Goal: Task Accomplishment & Management: Manage account settings

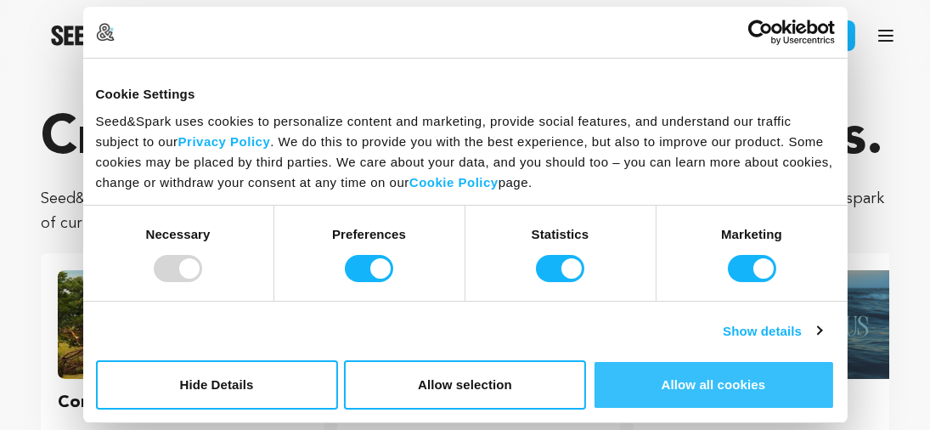
click at [716, 394] on button "Allow all cookies" at bounding box center [714, 384] width 242 height 49
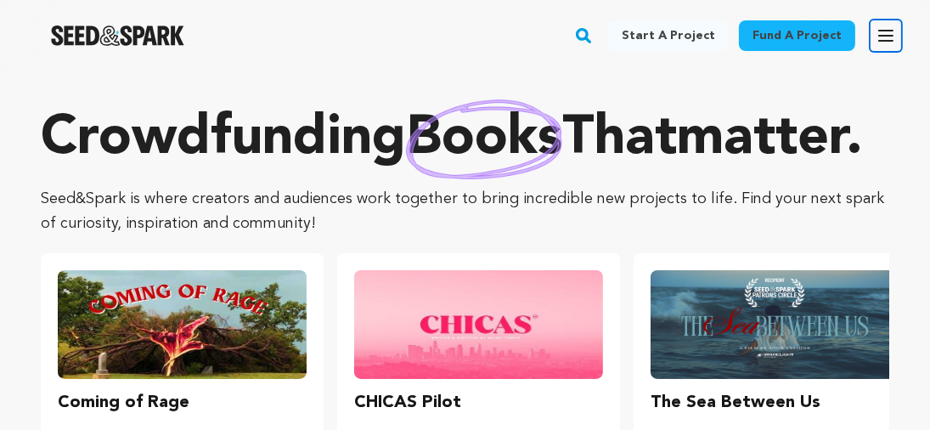
click at [883, 35] on icon "button" at bounding box center [886, 36] width 14 height 10
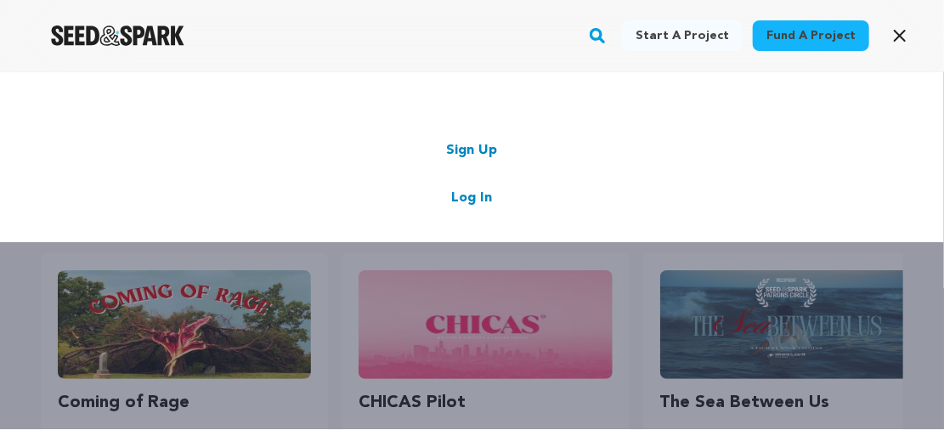
click at [467, 158] on link "Sign Up" at bounding box center [472, 150] width 51 height 20
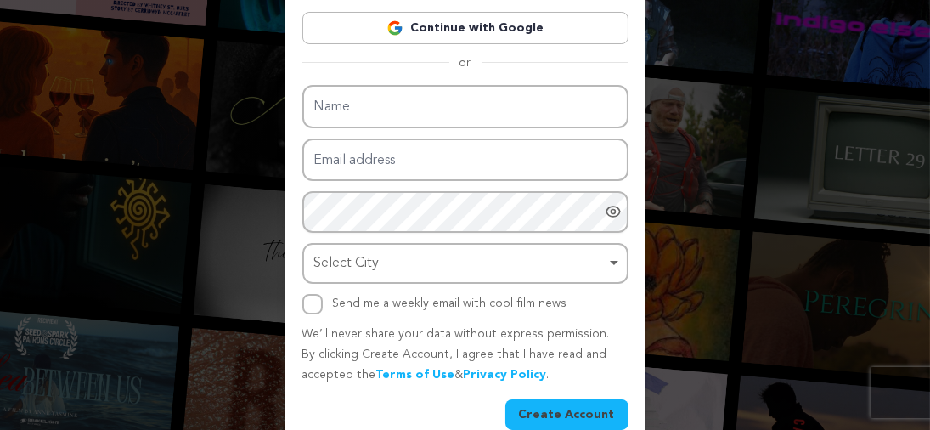
scroll to position [179, 0]
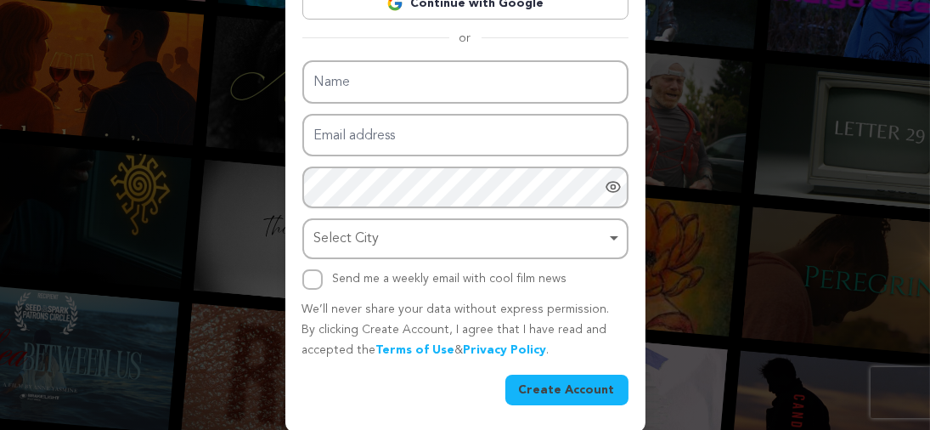
drag, startPoint x: 942, startPoint y: 35, endPoint x: 942, endPoint y: 229, distance: 194.6
click at [930, 229] on html "Create Your Account Already Registered? Log in here Continue with Google or eyJ…" at bounding box center [465, 127] width 930 height 612
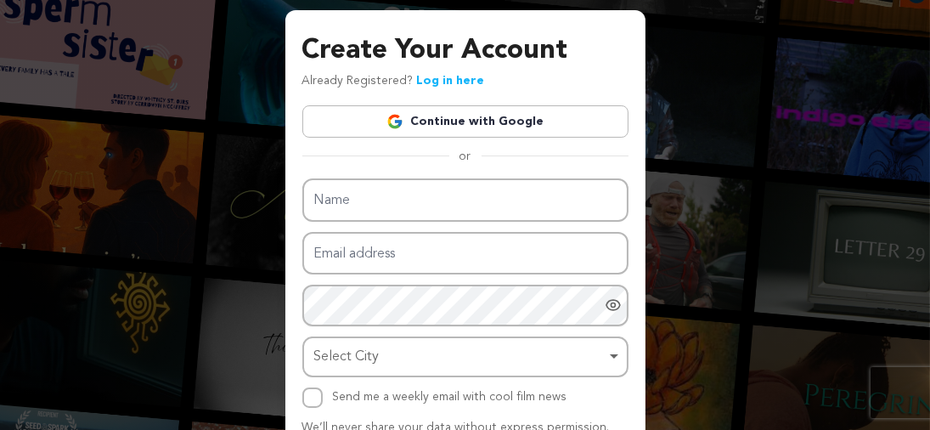
scroll to position [31, 0]
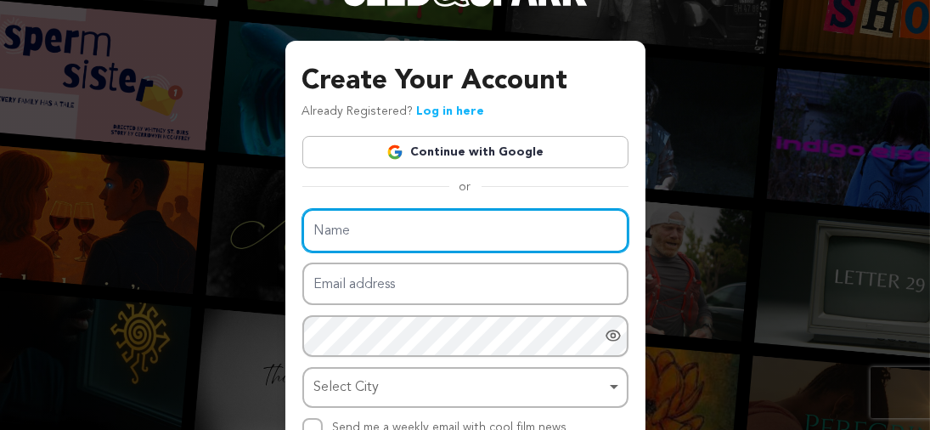
click at [416, 226] on input "Name" at bounding box center [465, 230] width 326 height 43
type input "F"
type input "[PERSON_NAME]"
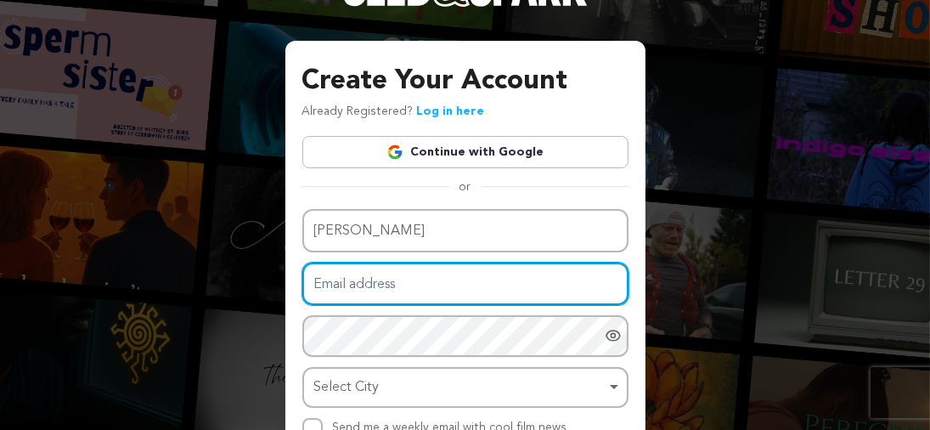
click at [365, 278] on input "Email address" at bounding box center [465, 284] width 326 height 43
type input "nijuaufait@gmail.com"
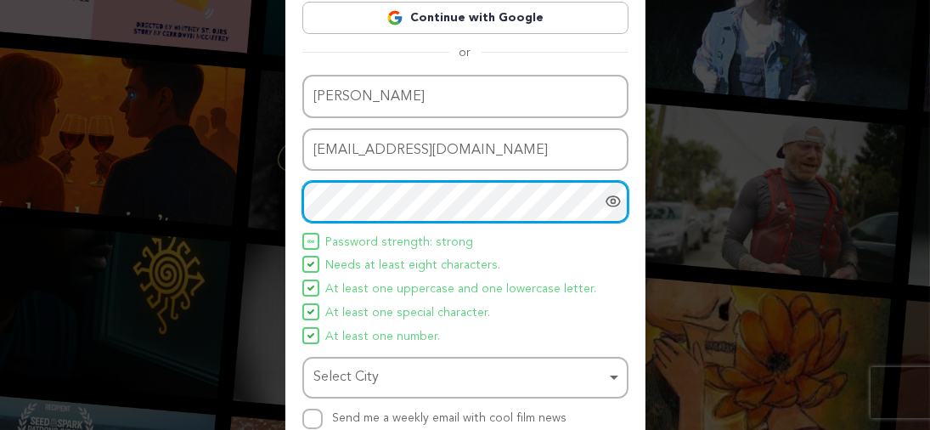
scroll to position [170, 0]
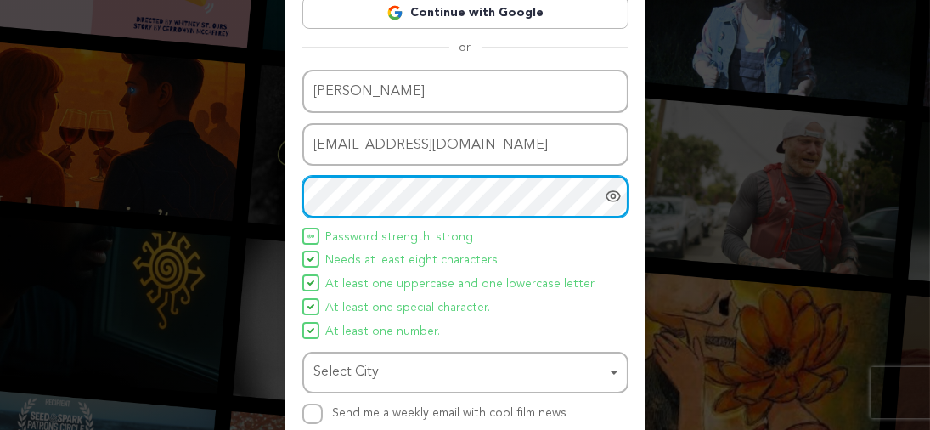
click at [391, 378] on div "Select City Remove item" at bounding box center [460, 372] width 292 height 25
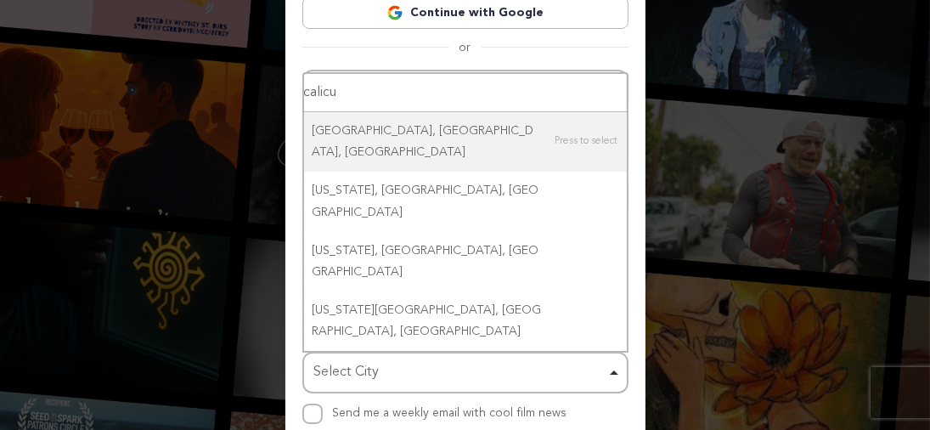
type input "calicut"
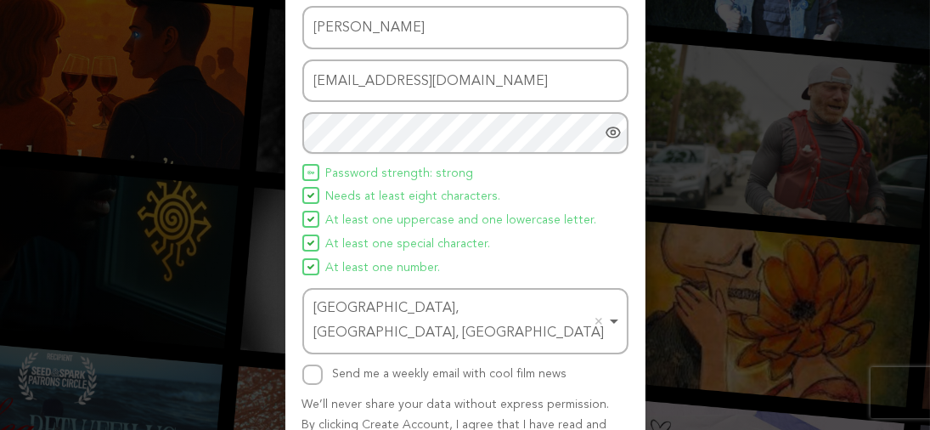
scroll to position [303, 0]
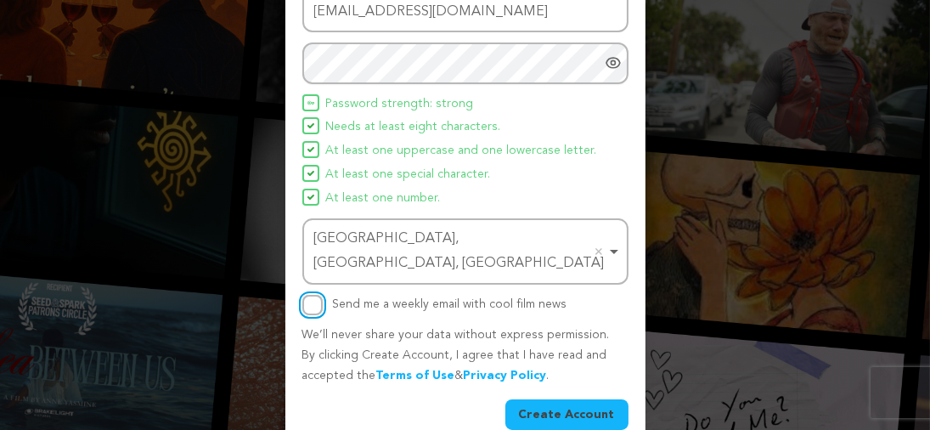
click at [313, 295] on input "Send me a weekly email with cool film news" at bounding box center [312, 305] width 20 height 20
checkbox input "true"
click at [553, 399] on button "Create Account" at bounding box center [567, 414] width 123 height 31
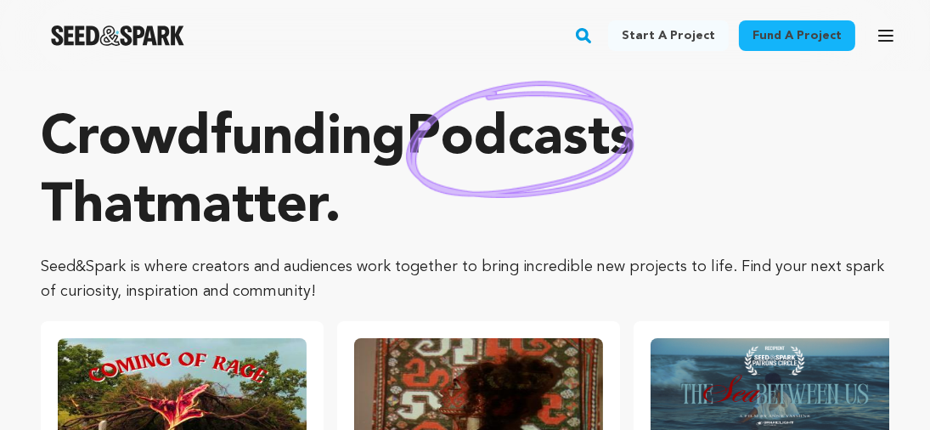
type input "nijuaufait@gmail.com"
click at [885, 45] on icon "button" at bounding box center [886, 35] width 20 height 20
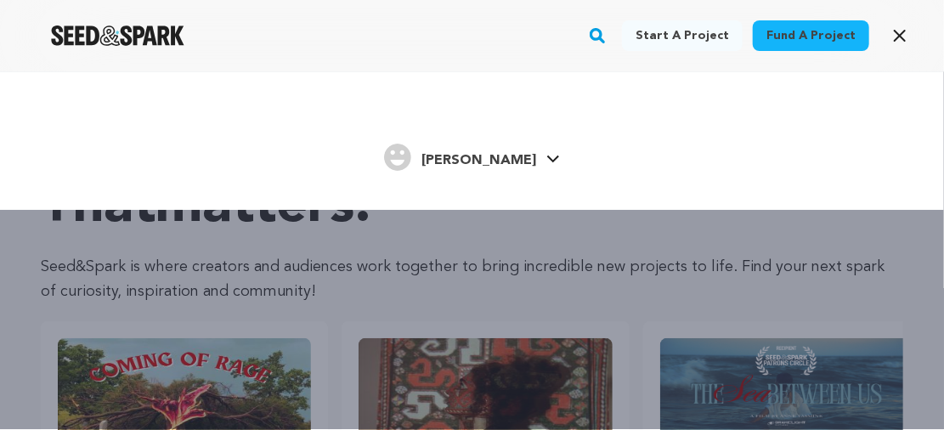
click at [509, 170] on span "Nijeesh Nijeesh" at bounding box center [472, 167] width 176 height 12
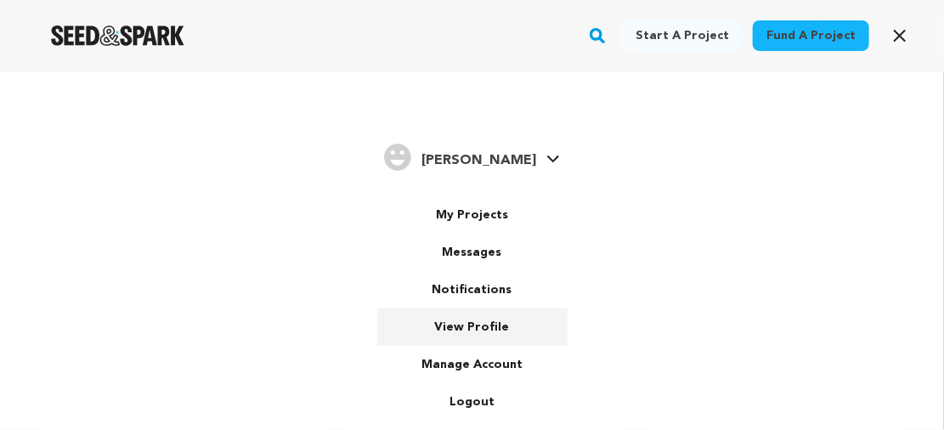
click at [463, 325] on link "View Profile" at bounding box center [472, 326] width 190 height 37
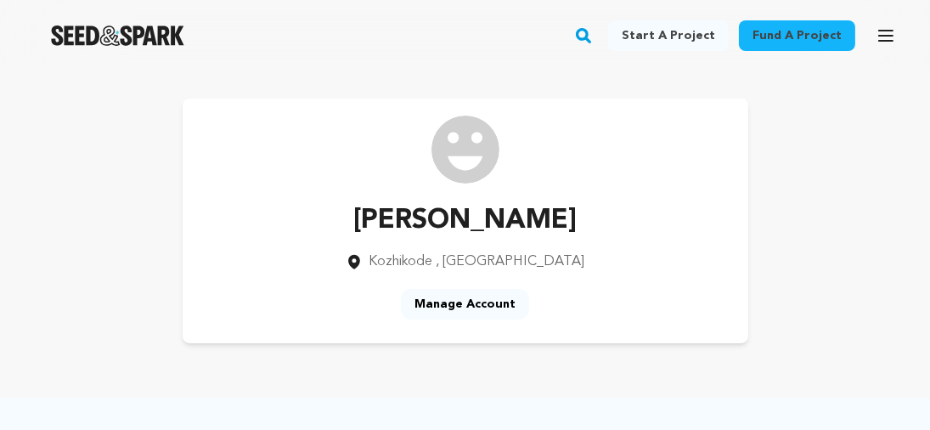
click at [463, 306] on link "Manage Account" at bounding box center [465, 304] width 128 height 31
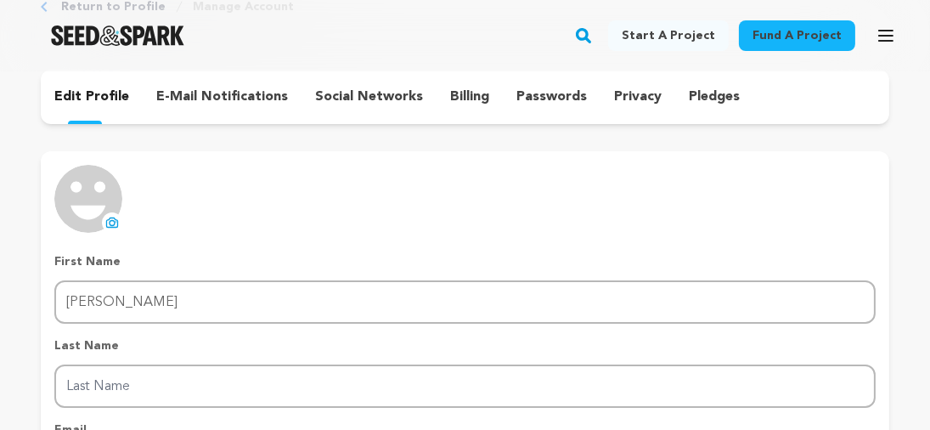
scroll to position [112, 0]
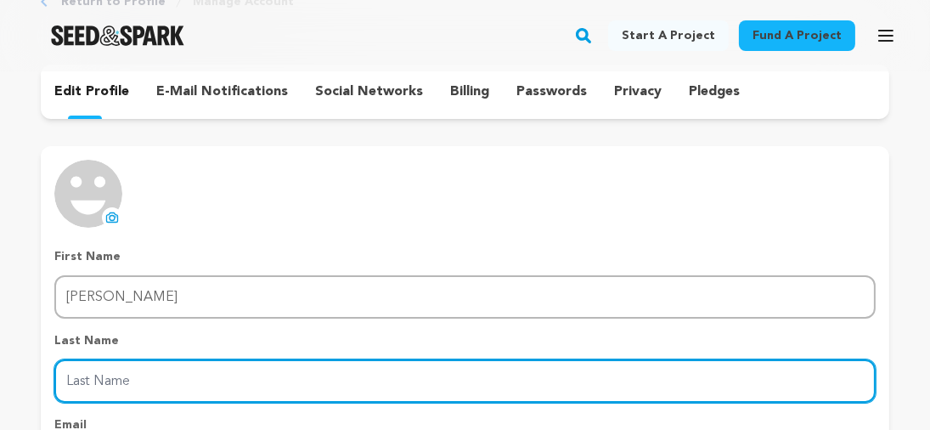
click at [99, 381] on input "Last Name" at bounding box center [465, 380] width 822 height 43
type input "A"
type input "K"
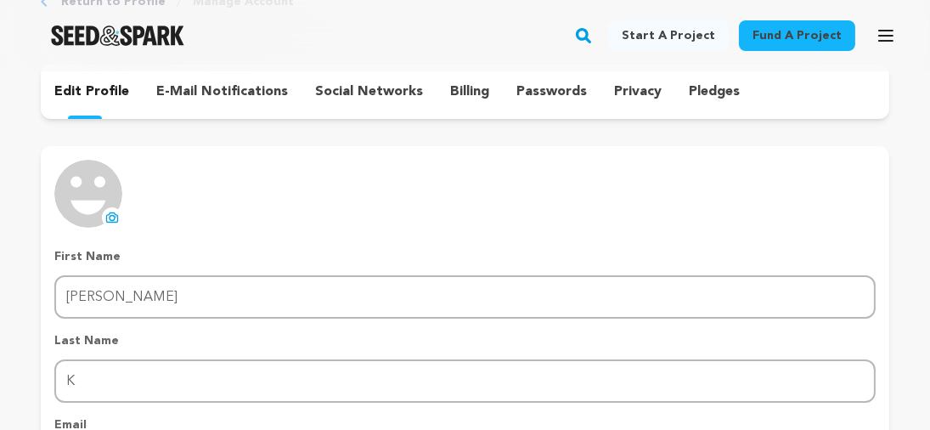
click at [680, 210] on div "uploading spinner upload profile image First Name First Name Nijeesh Last Name …" at bounding box center [465, 390] width 822 height 460
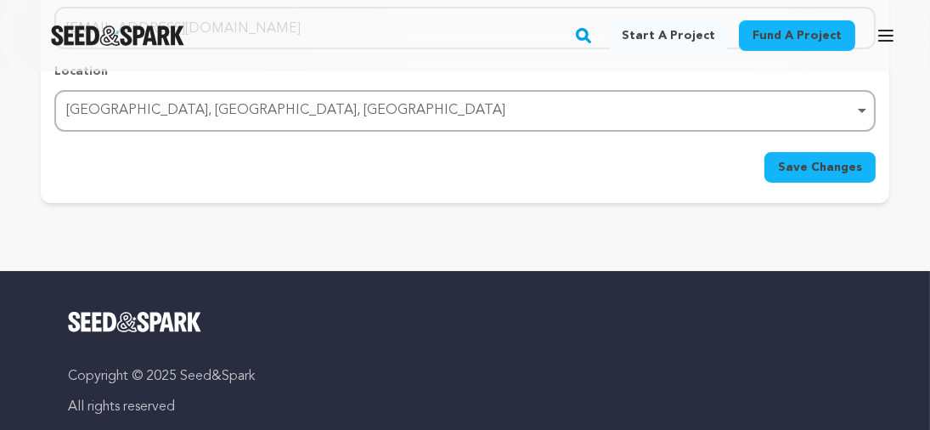
scroll to position [544, 0]
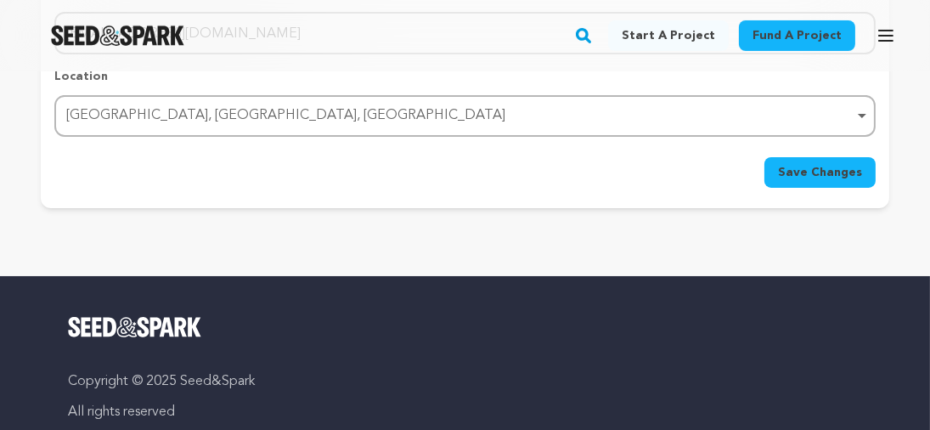
click at [834, 164] on span "Save Changes" at bounding box center [820, 172] width 84 height 17
click at [811, 166] on span "Save Changes" at bounding box center [820, 172] width 84 height 17
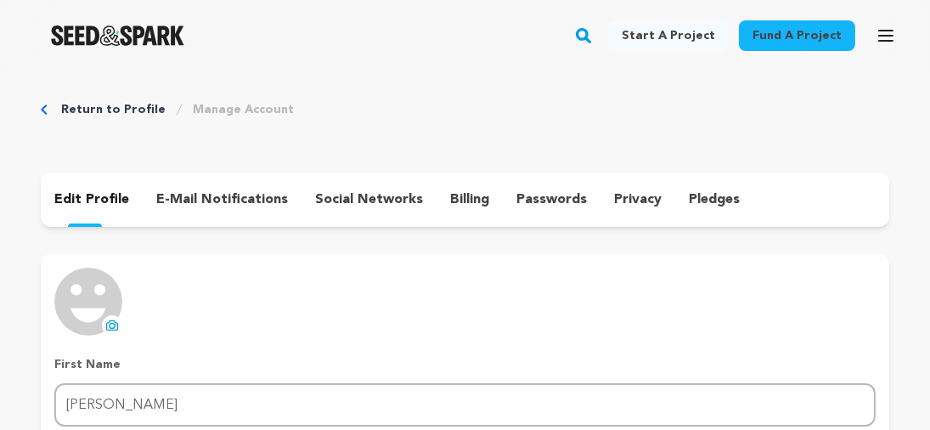
scroll to position [0, 0]
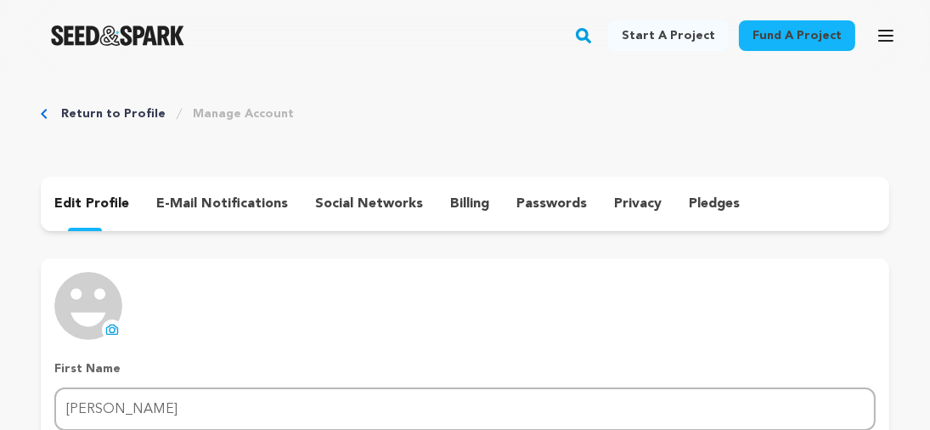
drag, startPoint x: 927, startPoint y: 61, endPoint x: 941, endPoint y: 60, distance: 13.6
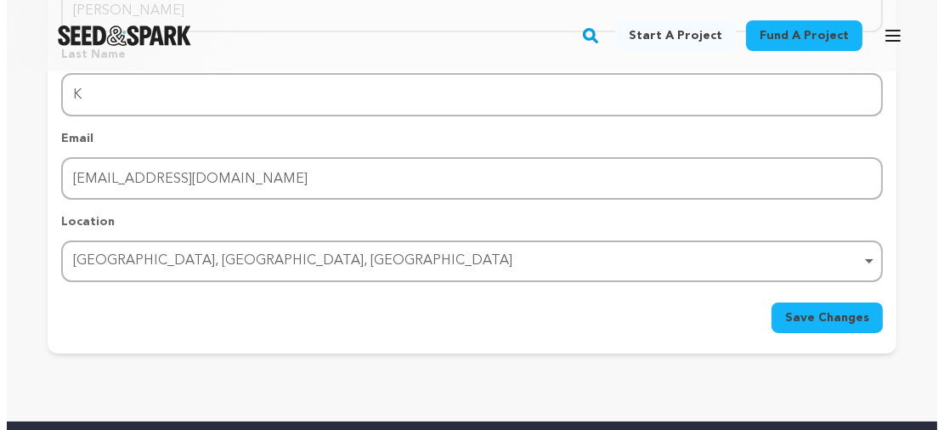
scroll to position [410, 0]
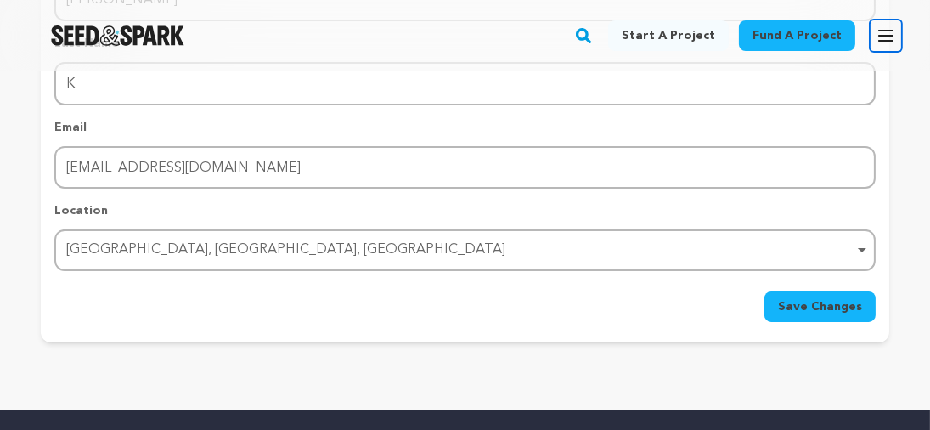
click at [879, 43] on icon "button" at bounding box center [886, 35] width 20 height 20
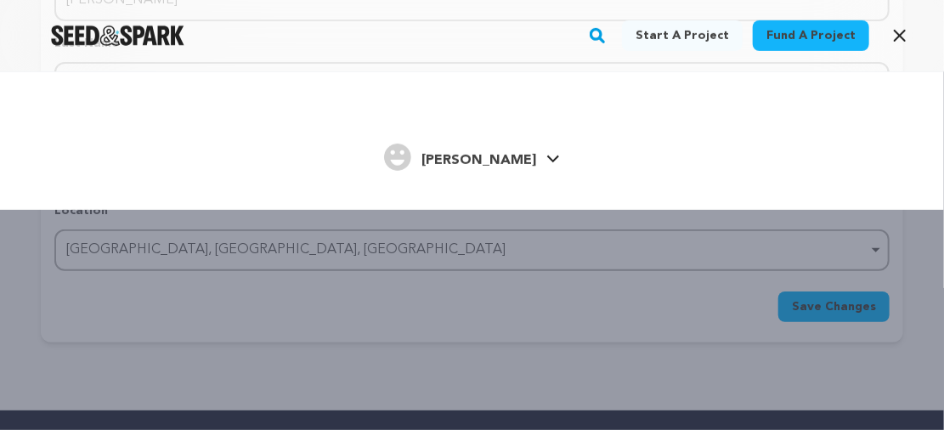
click at [472, 159] on span "Nijeesh" at bounding box center [478, 161] width 115 height 14
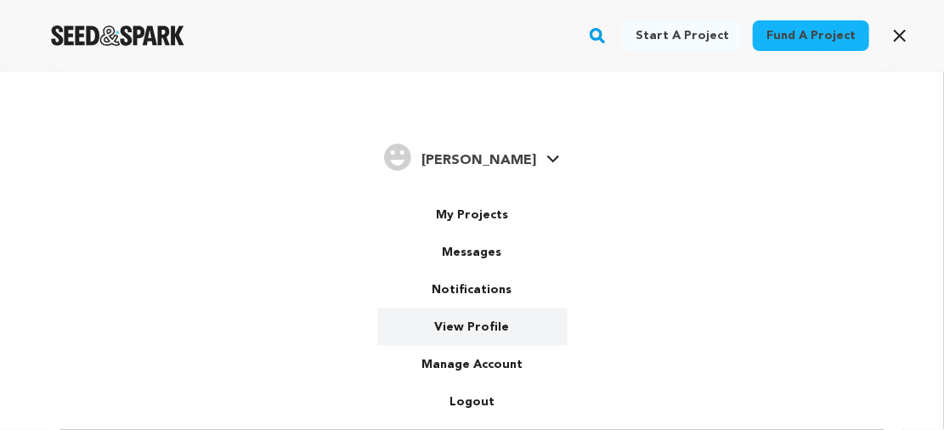
click at [466, 320] on link "View Profile" at bounding box center [472, 326] width 190 height 37
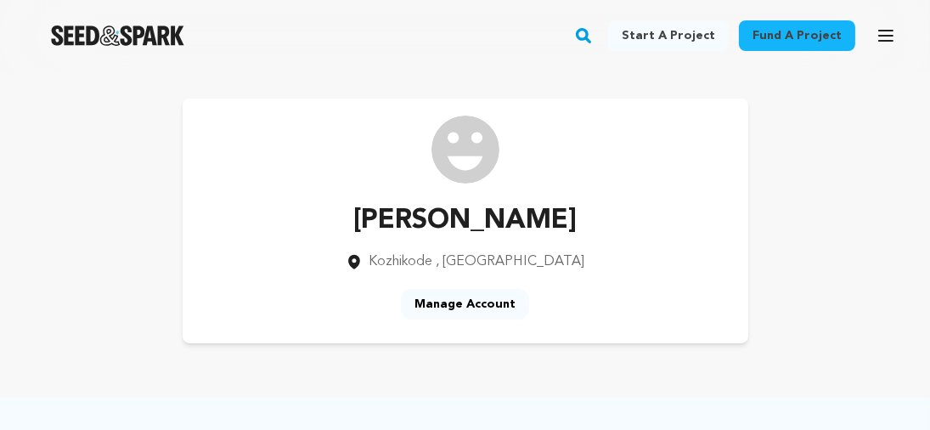
click at [452, 163] on img at bounding box center [466, 150] width 68 height 68
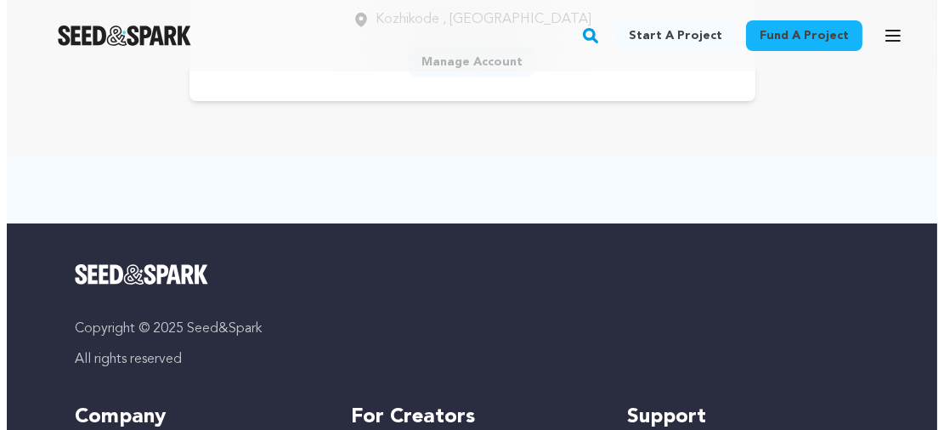
scroll to position [261, 0]
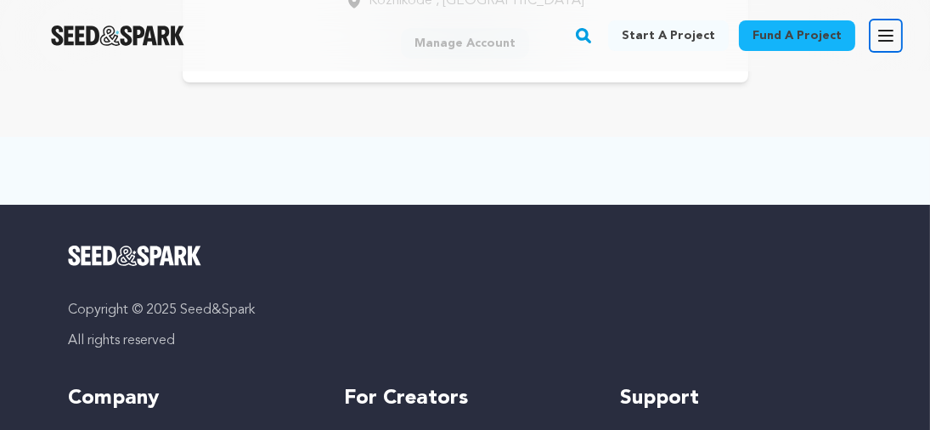
click at [885, 37] on icon "button" at bounding box center [886, 35] width 20 height 20
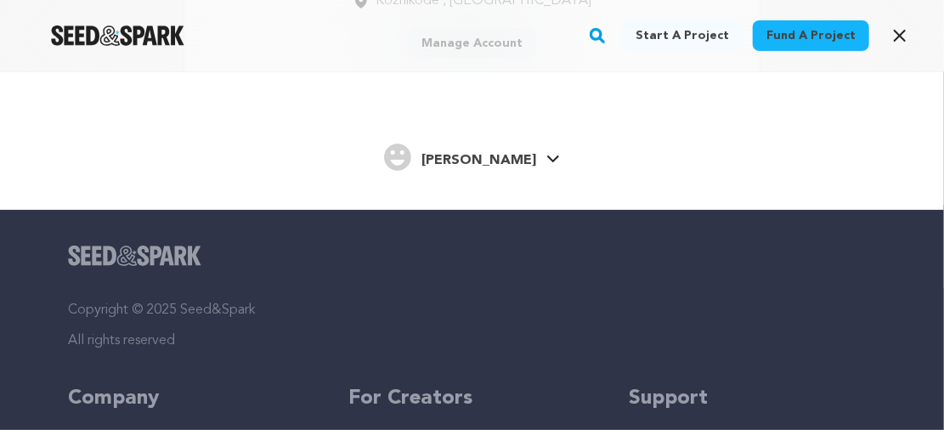
click at [523, 153] on link "[PERSON_NAME] [PERSON_NAME]" at bounding box center [472, 155] width 176 height 31
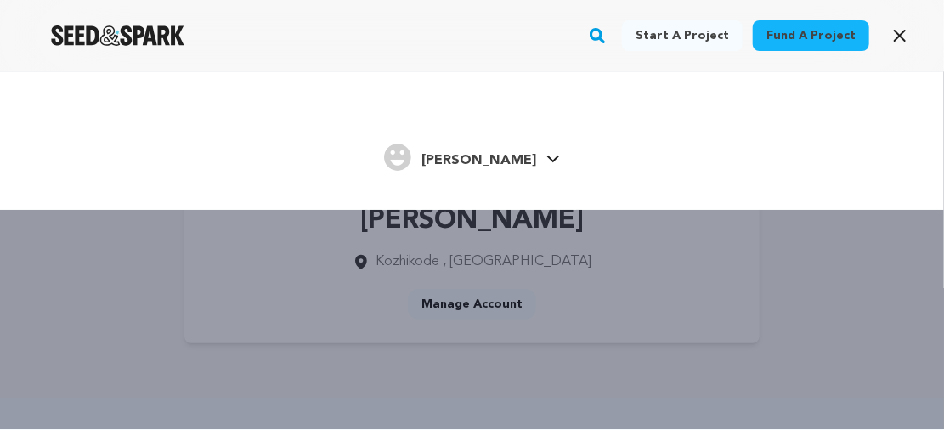
click at [547, 158] on icon at bounding box center [553, 158] width 12 height 7
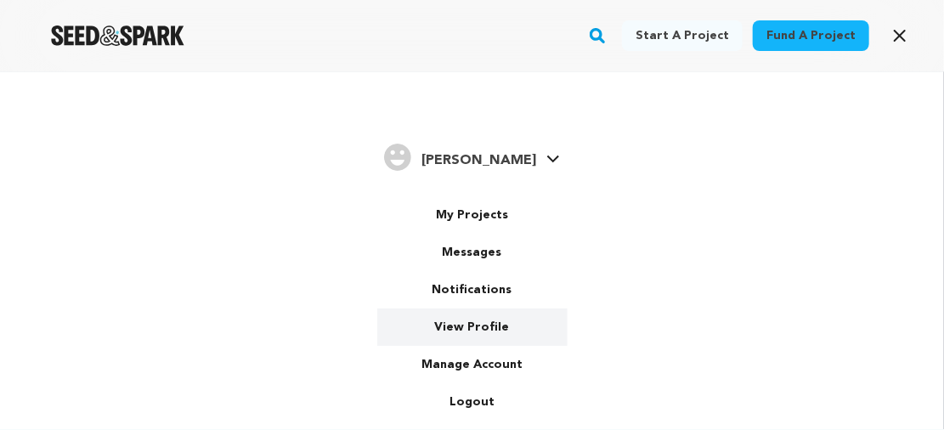
click at [461, 325] on link "View Profile" at bounding box center [472, 326] width 190 height 37
